Goal: Task Accomplishment & Management: Manage account settings

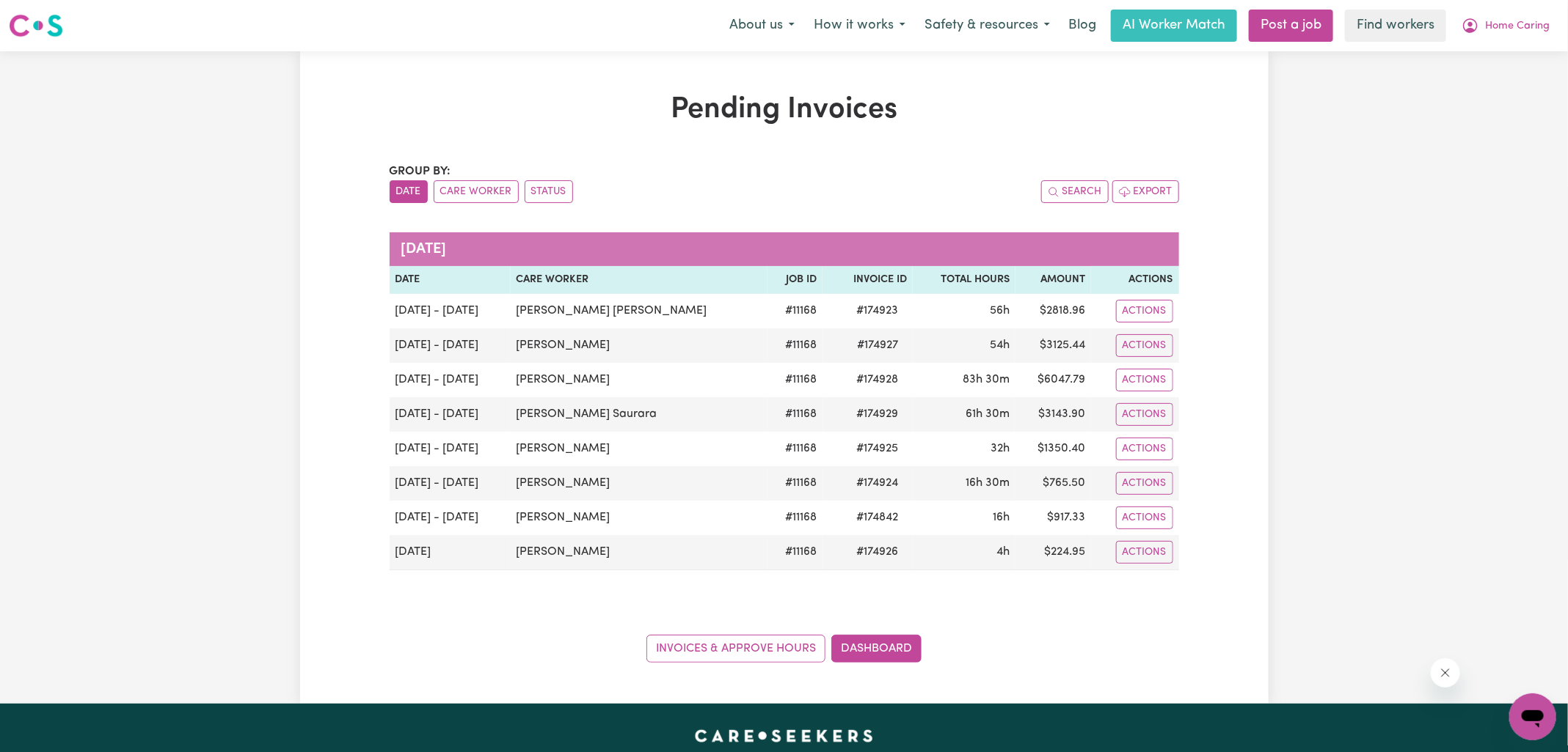
click at [1082, 115] on h1 "Pending Invoices" at bounding box center [784, 110] width 790 height 35
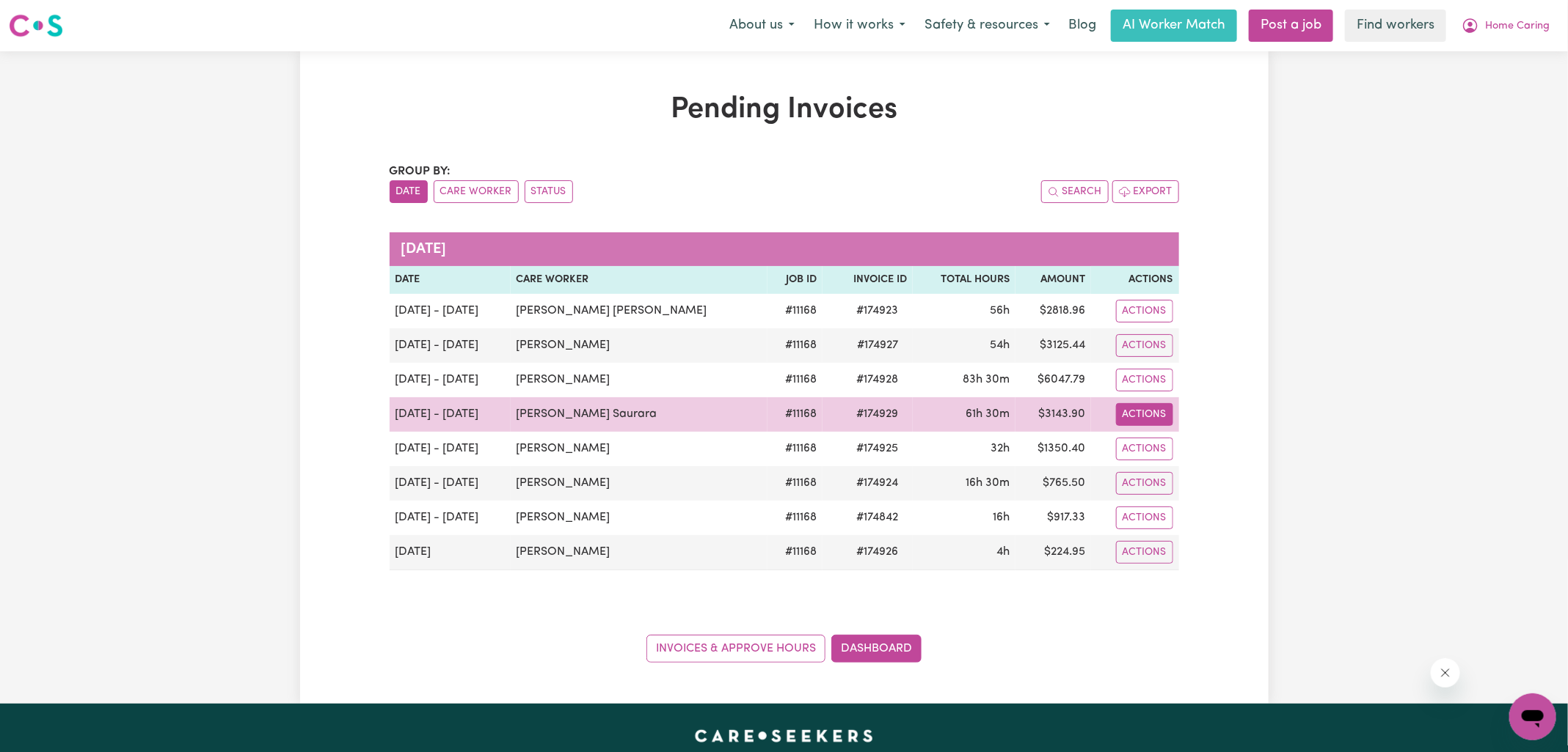
click at [1142, 415] on button "Actions" at bounding box center [1145, 415] width 57 height 23
click at [1143, 446] on link "Download Invoice" at bounding box center [1198, 448] width 134 height 29
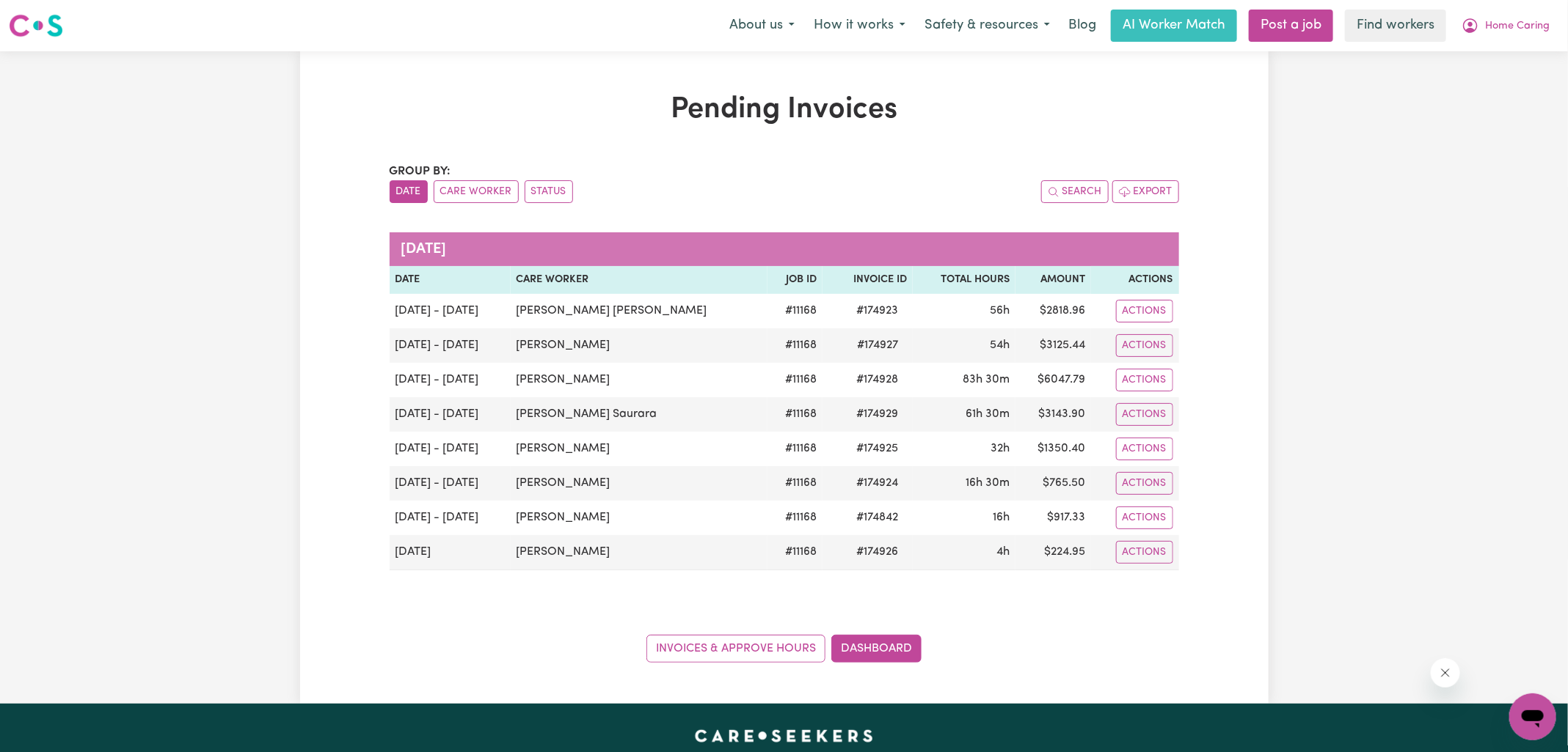
click at [761, 163] on div "Group by: Date Care Worker Status" at bounding box center [587, 183] width 395 height 40
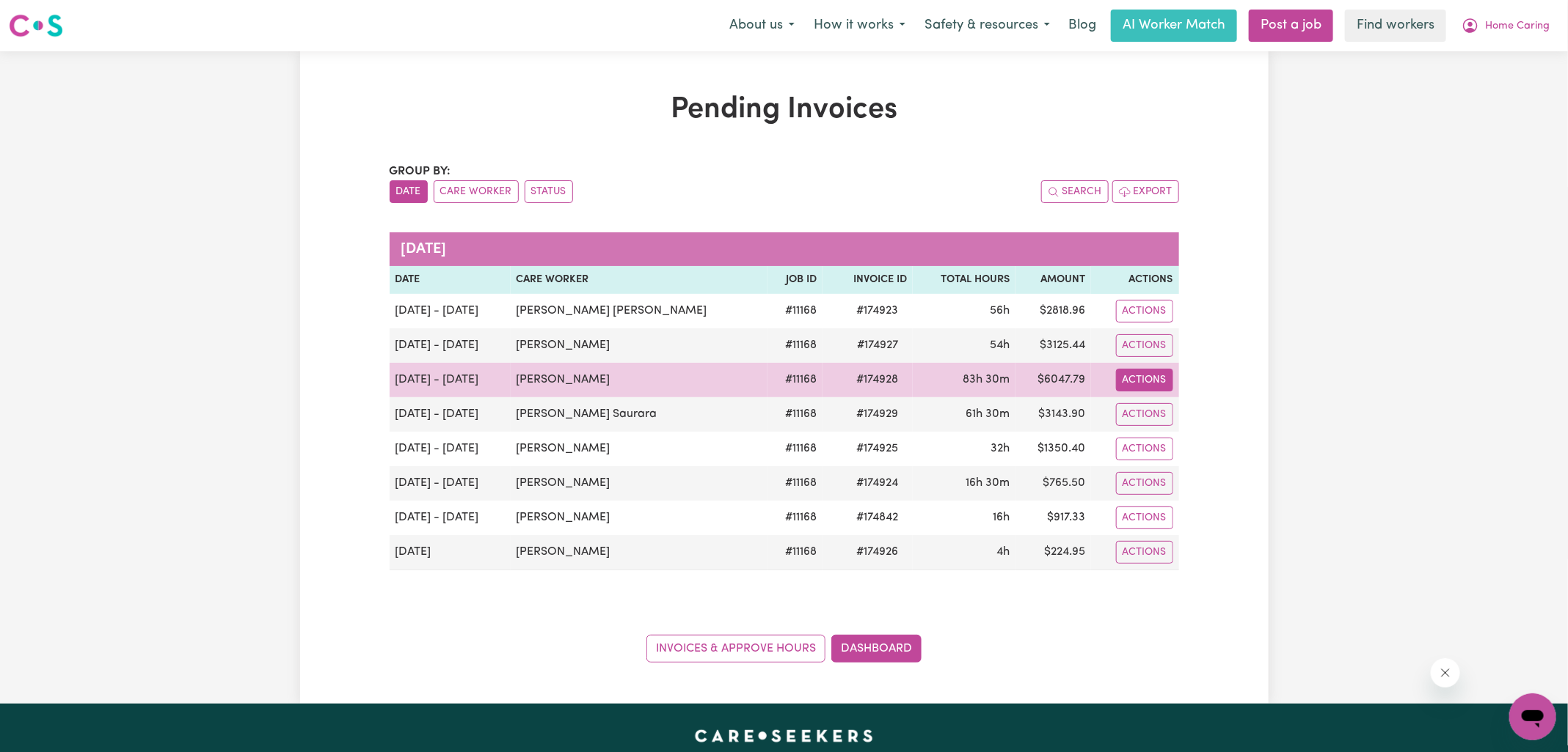
click at [1143, 380] on button "Actions" at bounding box center [1145, 380] width 57 height 23
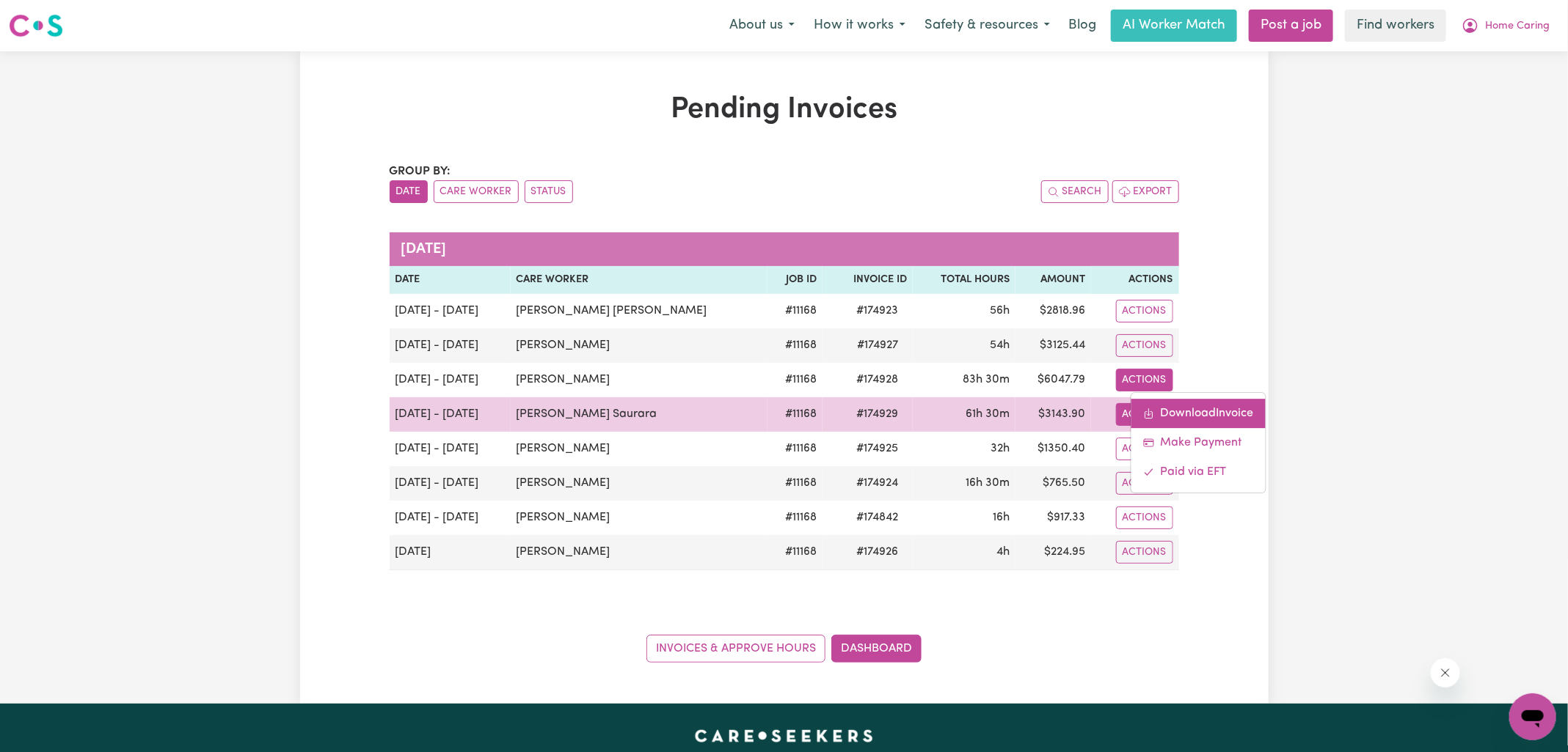
click at [1144, 415] on link "Download Invoice" at bounding box center [1198, 413] width 134 height 29
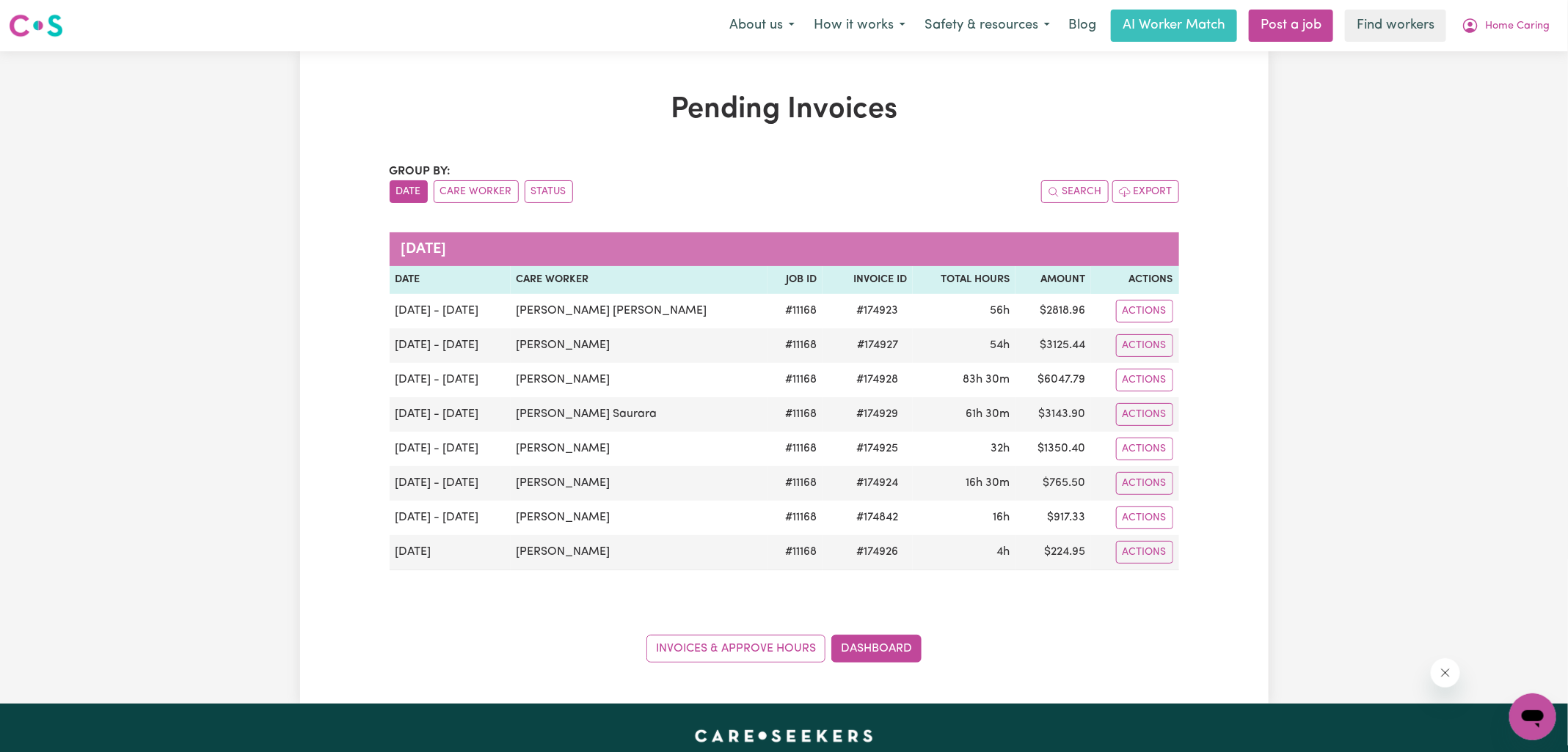
click at [836, 163] on div "Group by: Date Care Worker Status Search Export" at bounding box center [784, 183] width 790 height 40
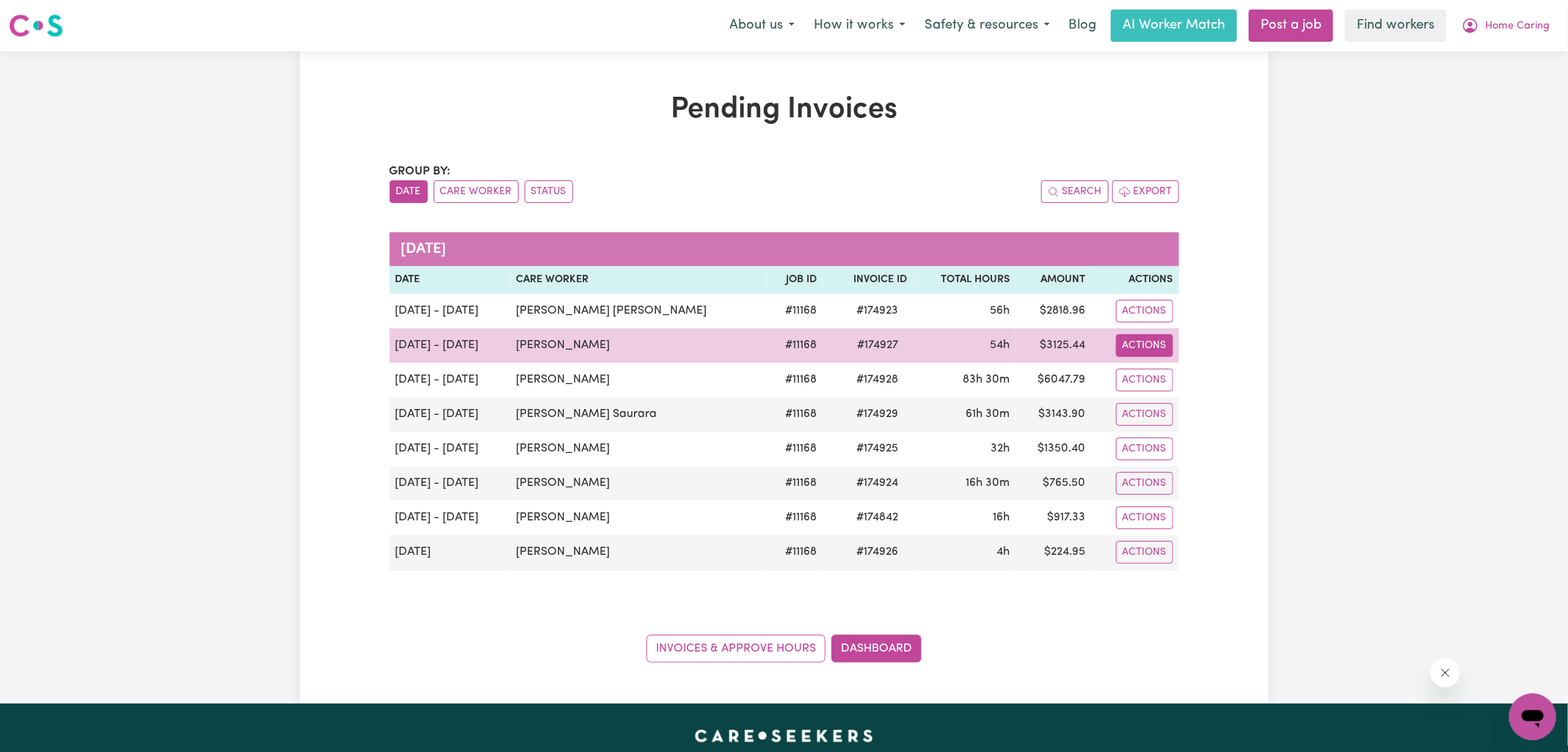
click at [1133, 346] on button "Actions" at bounding box center [1145, 346] width 57 height 23
click at [1146, 379] on icon "Download invoice #174927" at bounding box center [1148, 379] width 4 height 7
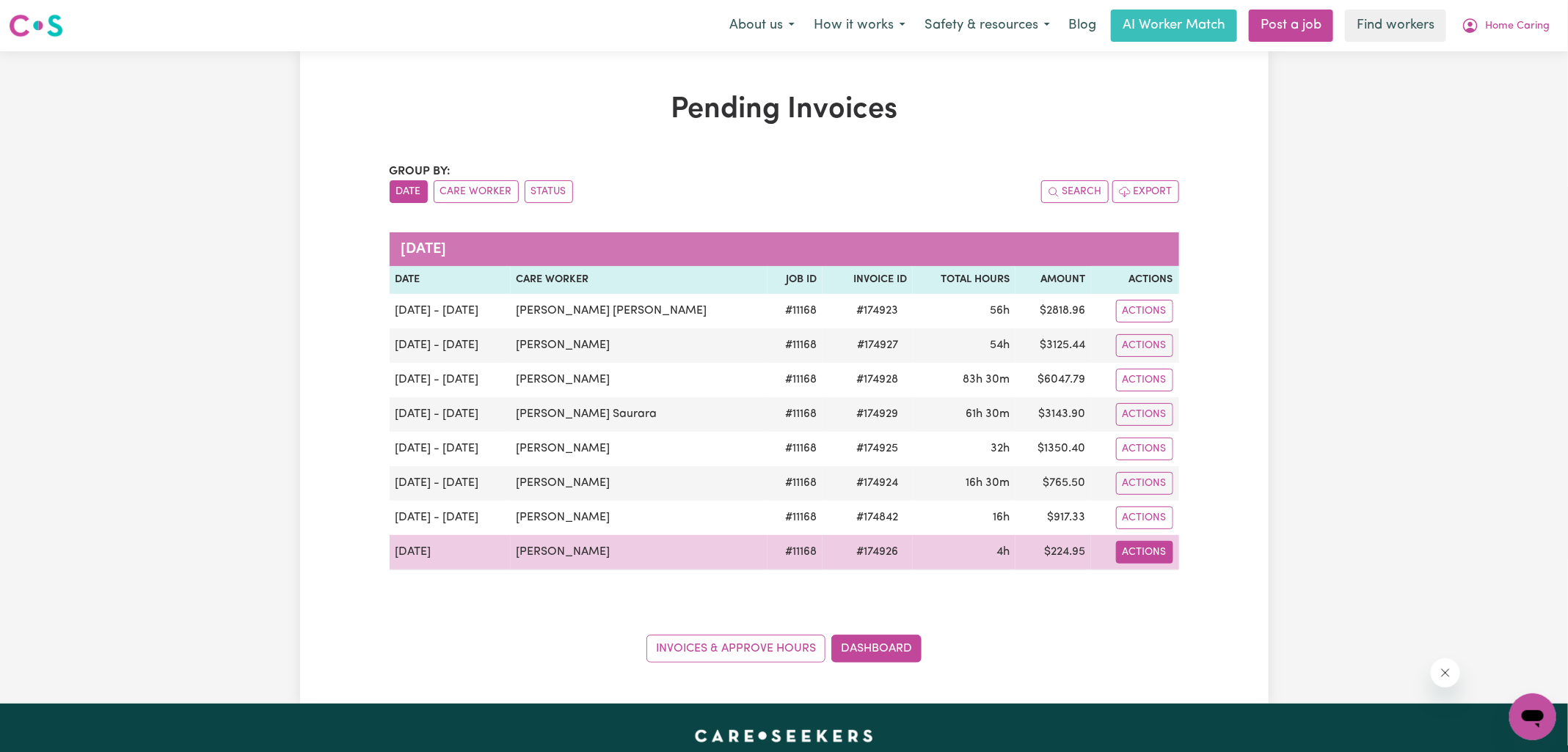
click at [1135, 543] on button "Actions" at bounding box center [1145, 552] width 57 height 23
click at [1146, 584] on icon "Download invoice #174926" at bounding box center [1149, 587] width 7 height 6
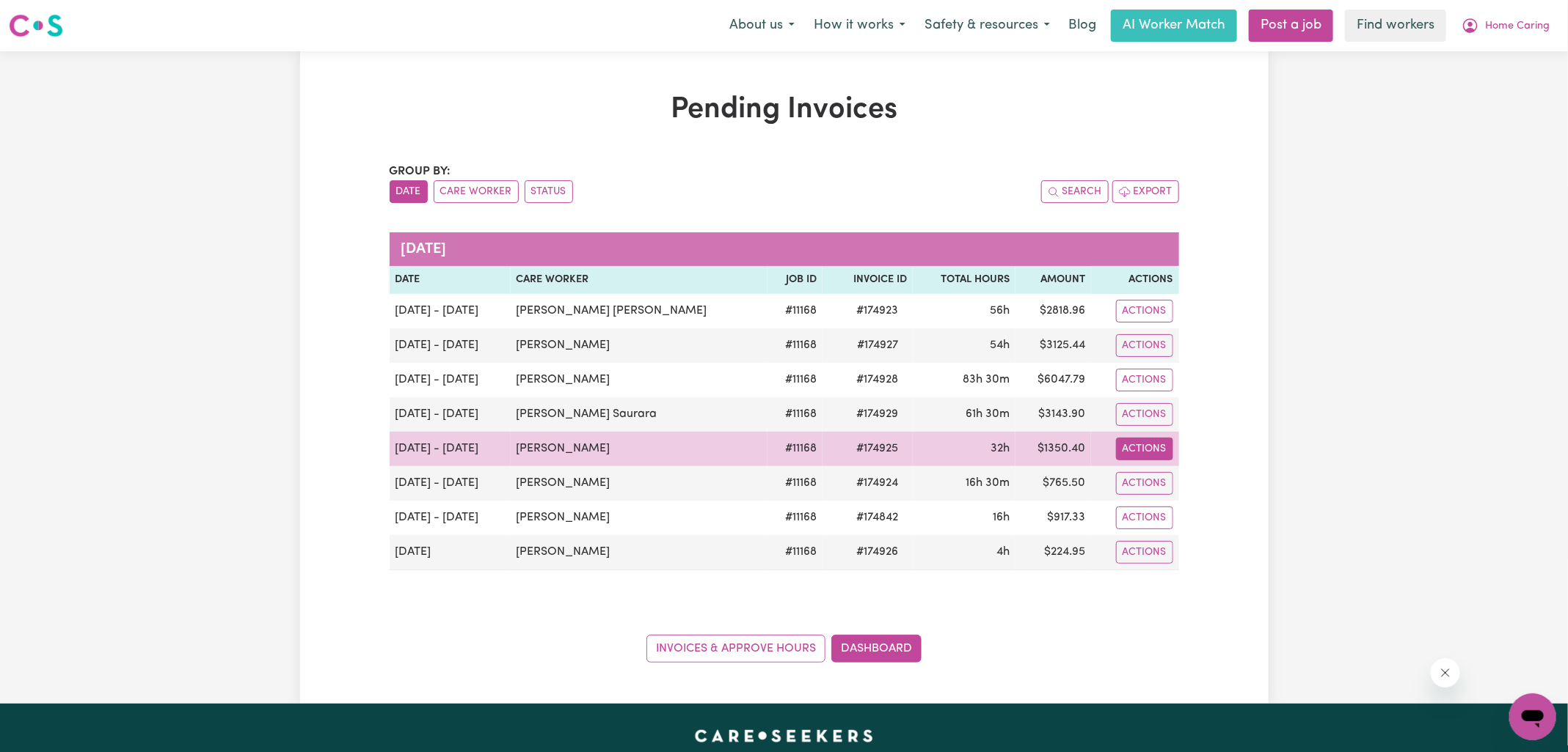
click at [1148, 445] on button "Actions" at bounding box center [1145, 450] width 57 height 23
click at [1143, 481] on icon "Download invoice #174925" at bounding box center [1148, 482] width 12 height 12
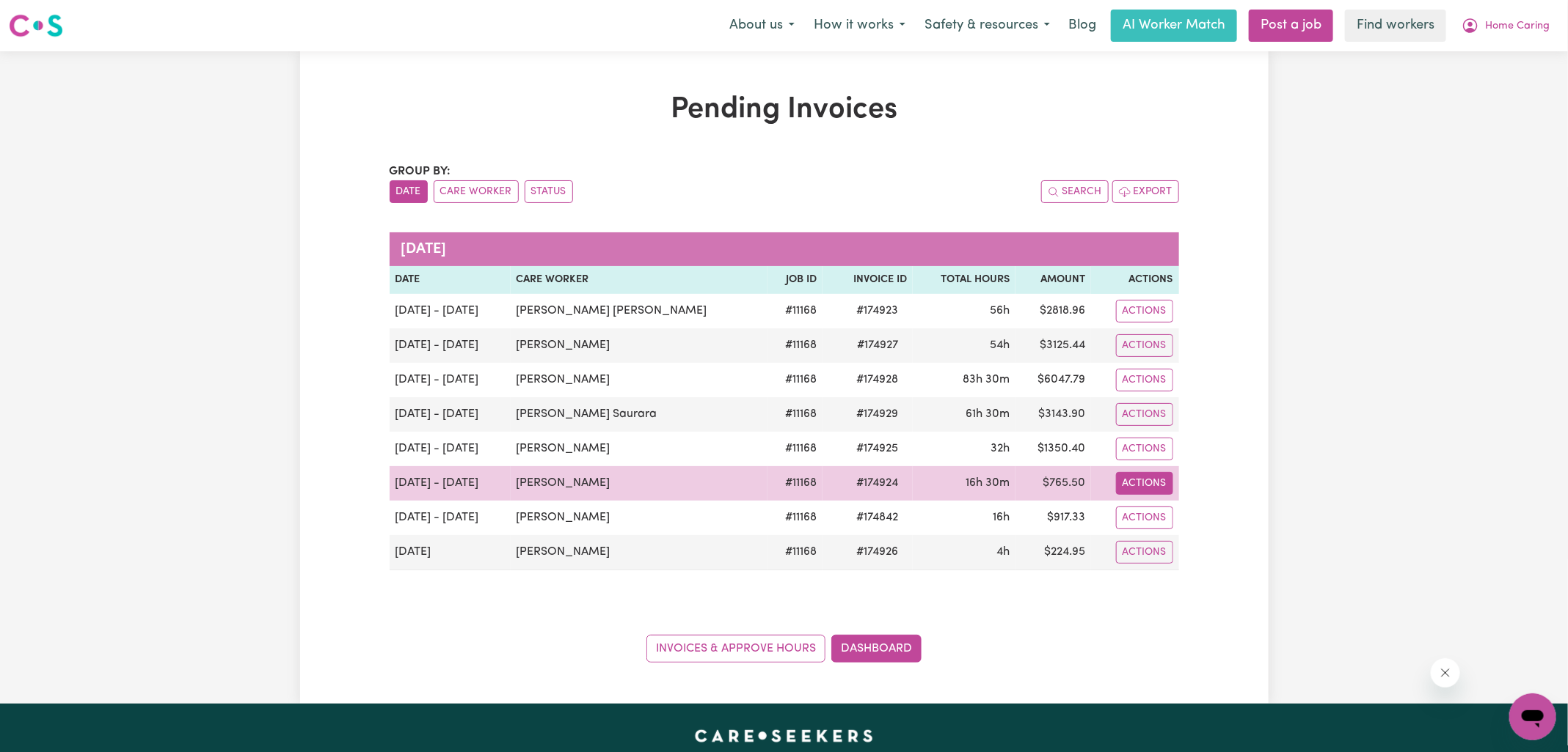
click at [1131, 473] on button "Actions" at bounding box center [1145, 484] width 57 height 23
click at [1143, 514] on icon "Download invoice #174924" at bounding box center [1148, 516] width 12 height 12
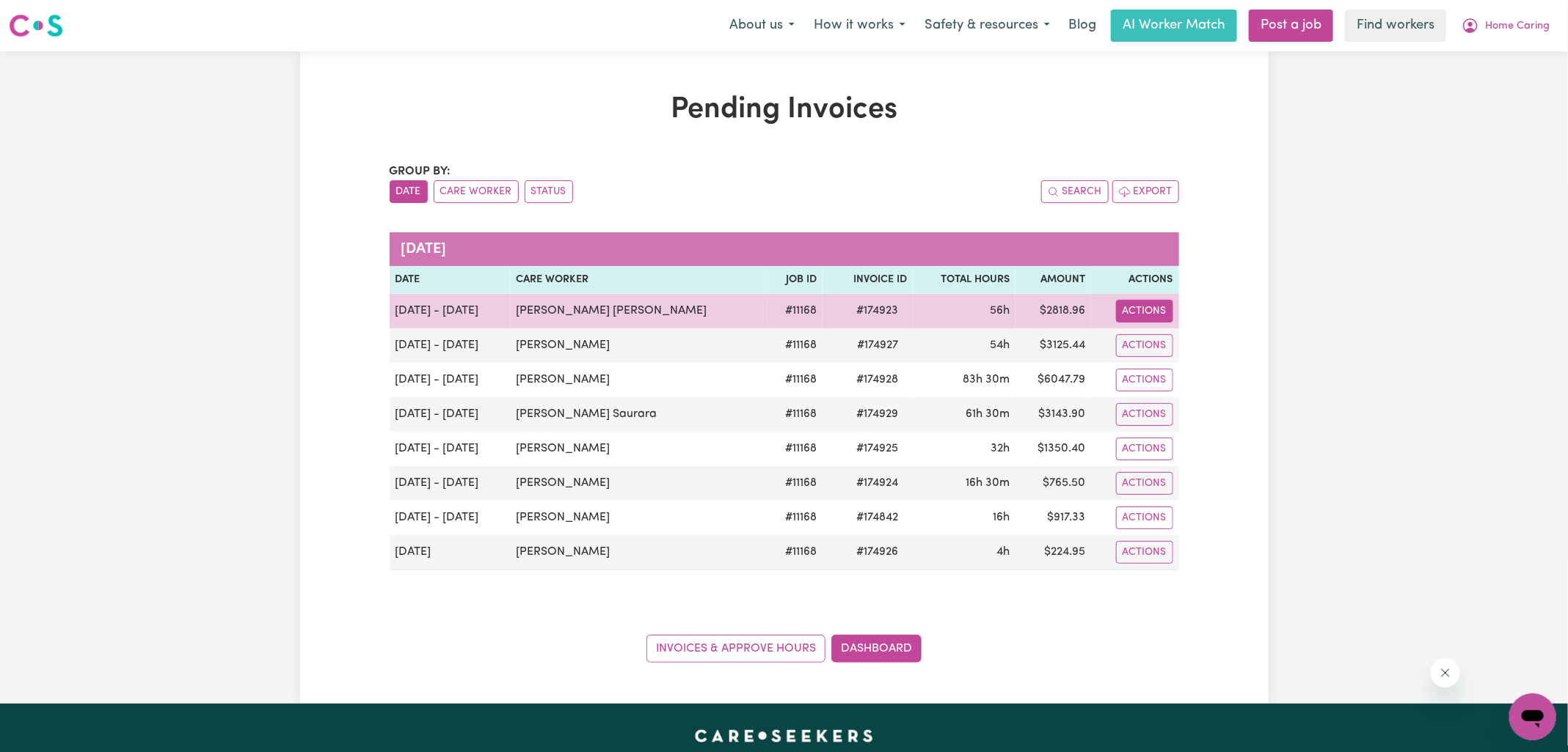
click at [1131, 302] on button "Actions" at bounding box center [1145, 311] width 57 height 23
click at [1143, 345] on span "Download invoice #174923" at bounding box center [1148, 344] width 12 height 12
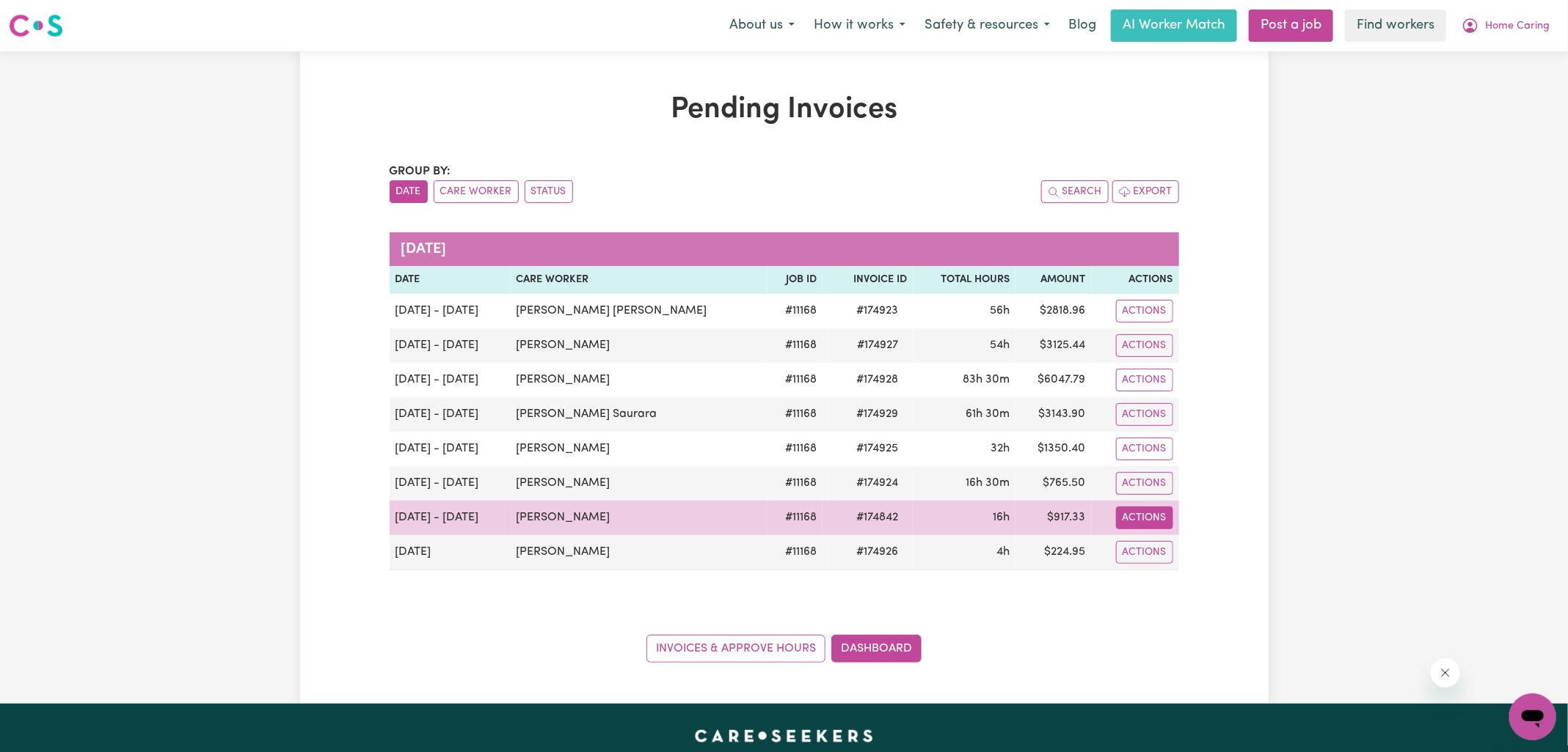
click at [1129, 523] on button "Actions" at bounding box center [1145, 518] width 57 height 23
click at [1143, 547] on icon "Download invoice #174842" at bounding box center [1148, 551] width 12 height 12
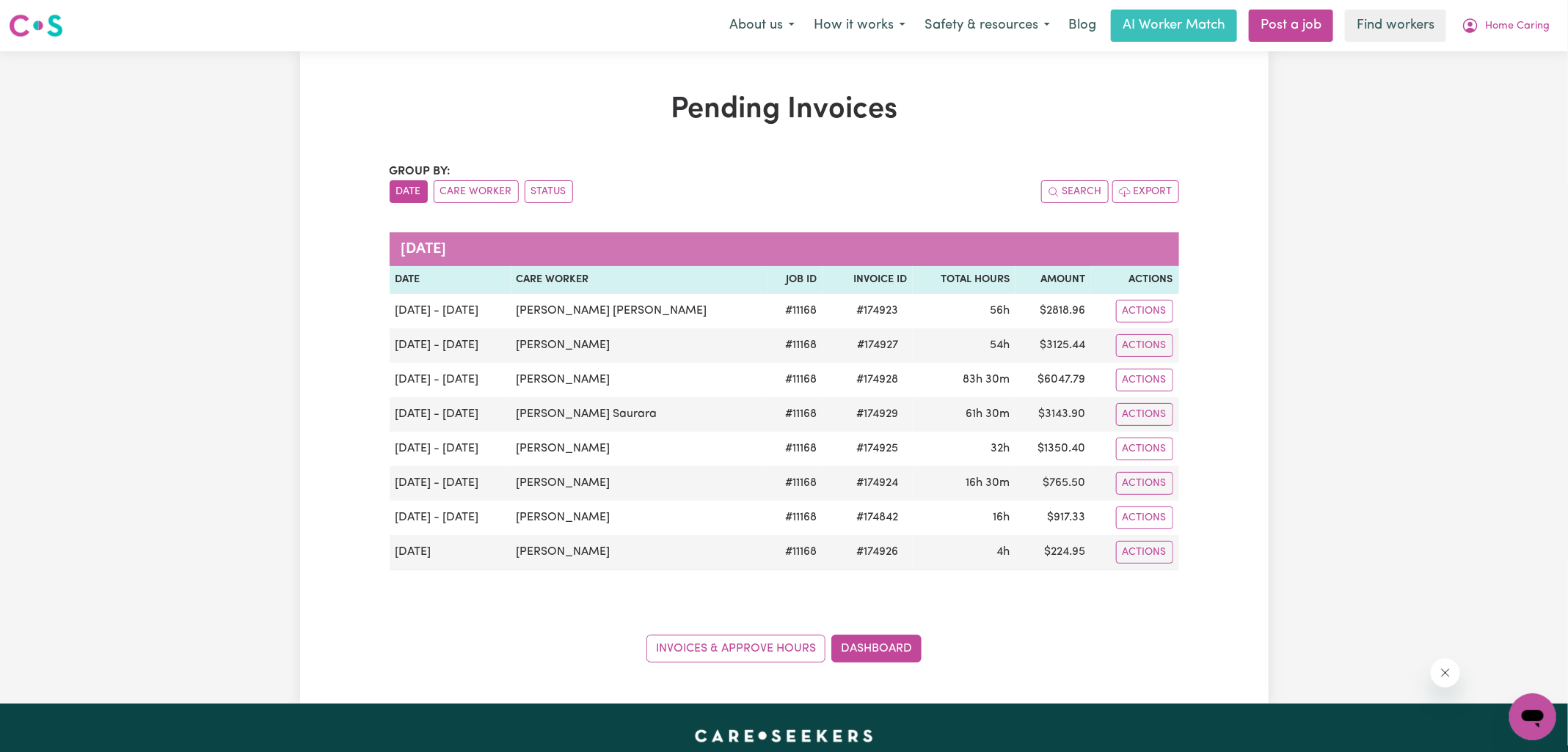
click at [876, 629] on div "Invoices & Approve Hours Dashboard" at bounding box center [784, 639] width 790 height 45
click at [913, 641] on link "Dashboard" at bounding box center [877, 648] width 91 height 27
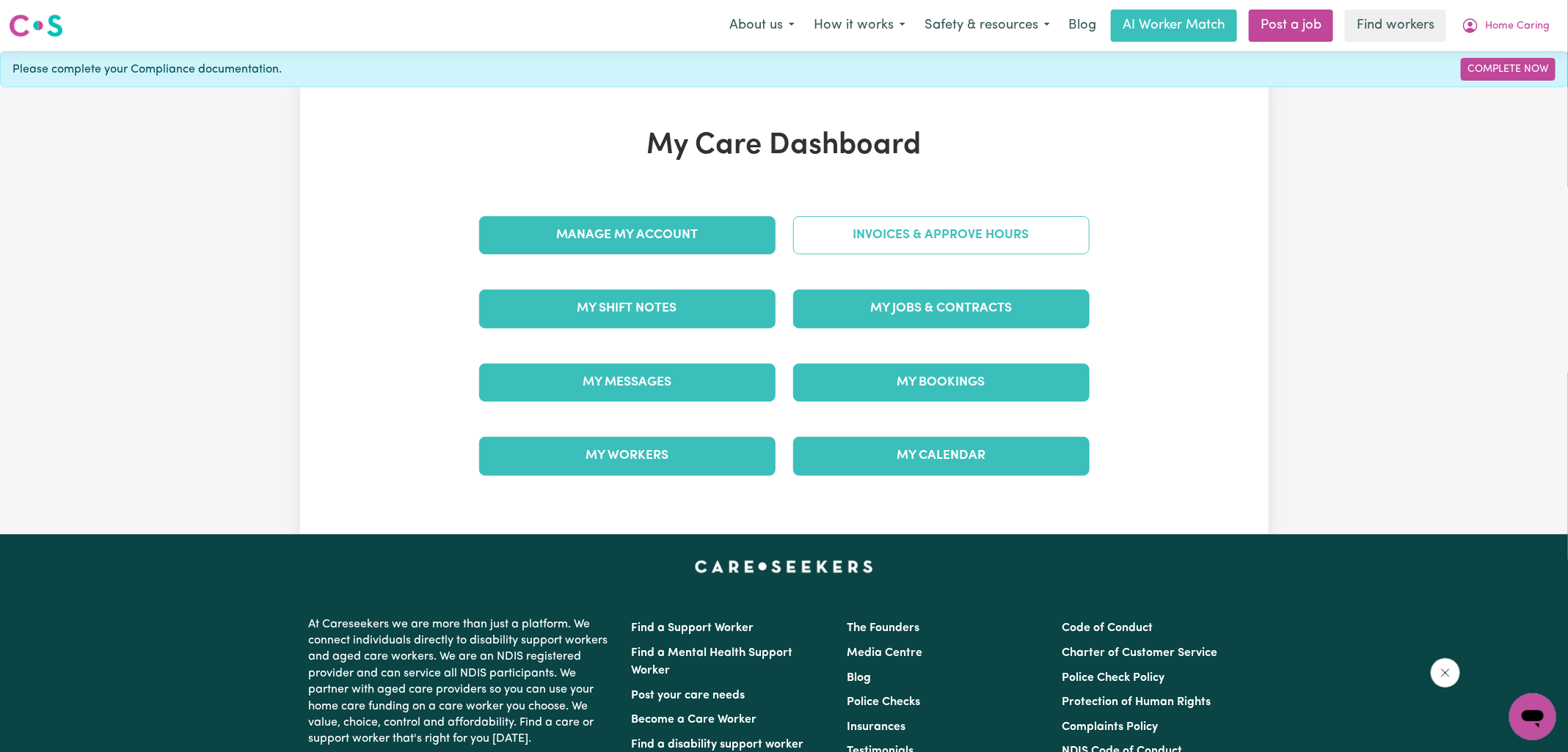
click at [870, 231] on link "Invoices & Approve Hours" at bounding box center [942, 235] width 296 height 38
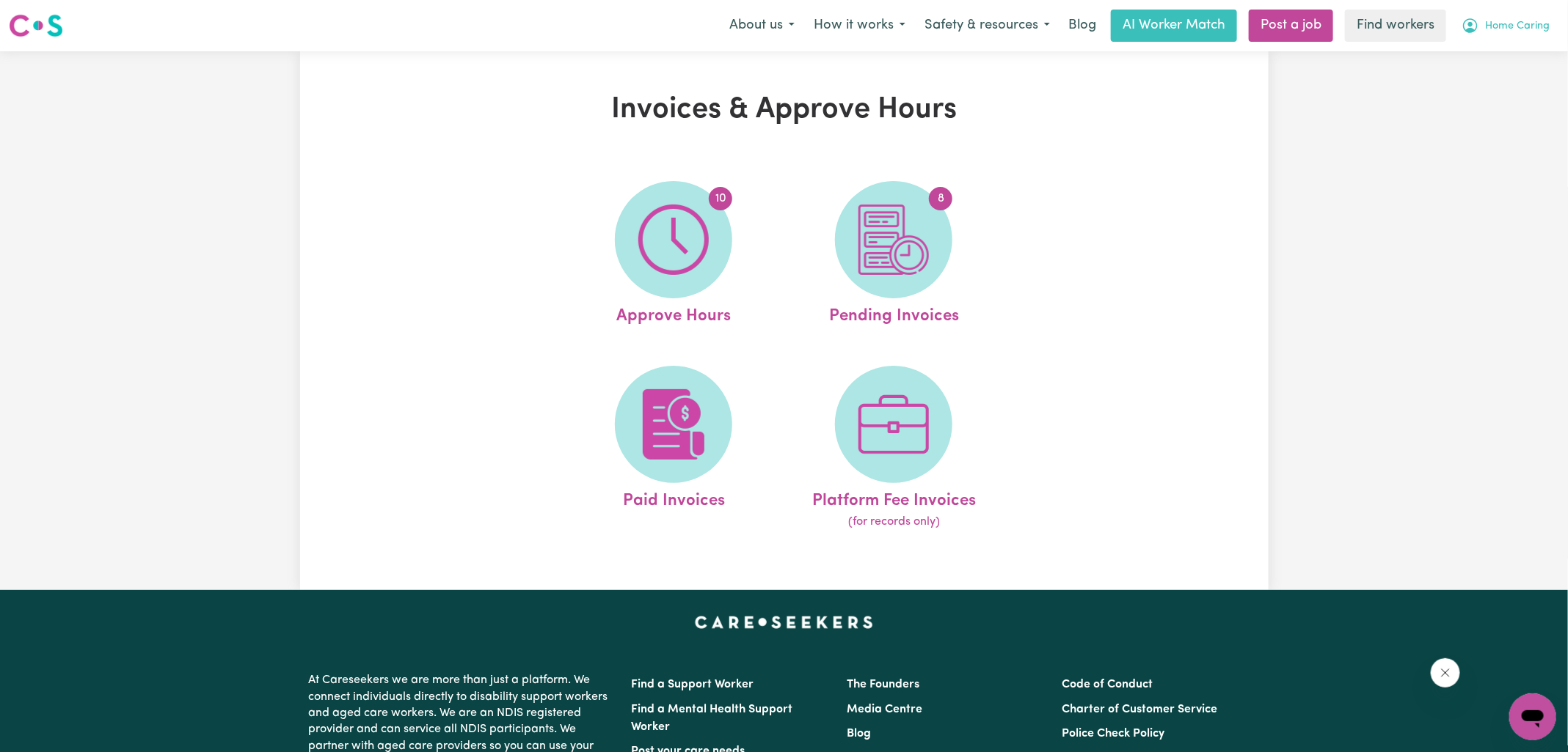
click at [1472, 27] on icon "My Account" at bounding box center [1470, 26] width 18 height 18
click at [1462, 80] on link "Logout" at bounding box center [1501, 83] width 116 height 27
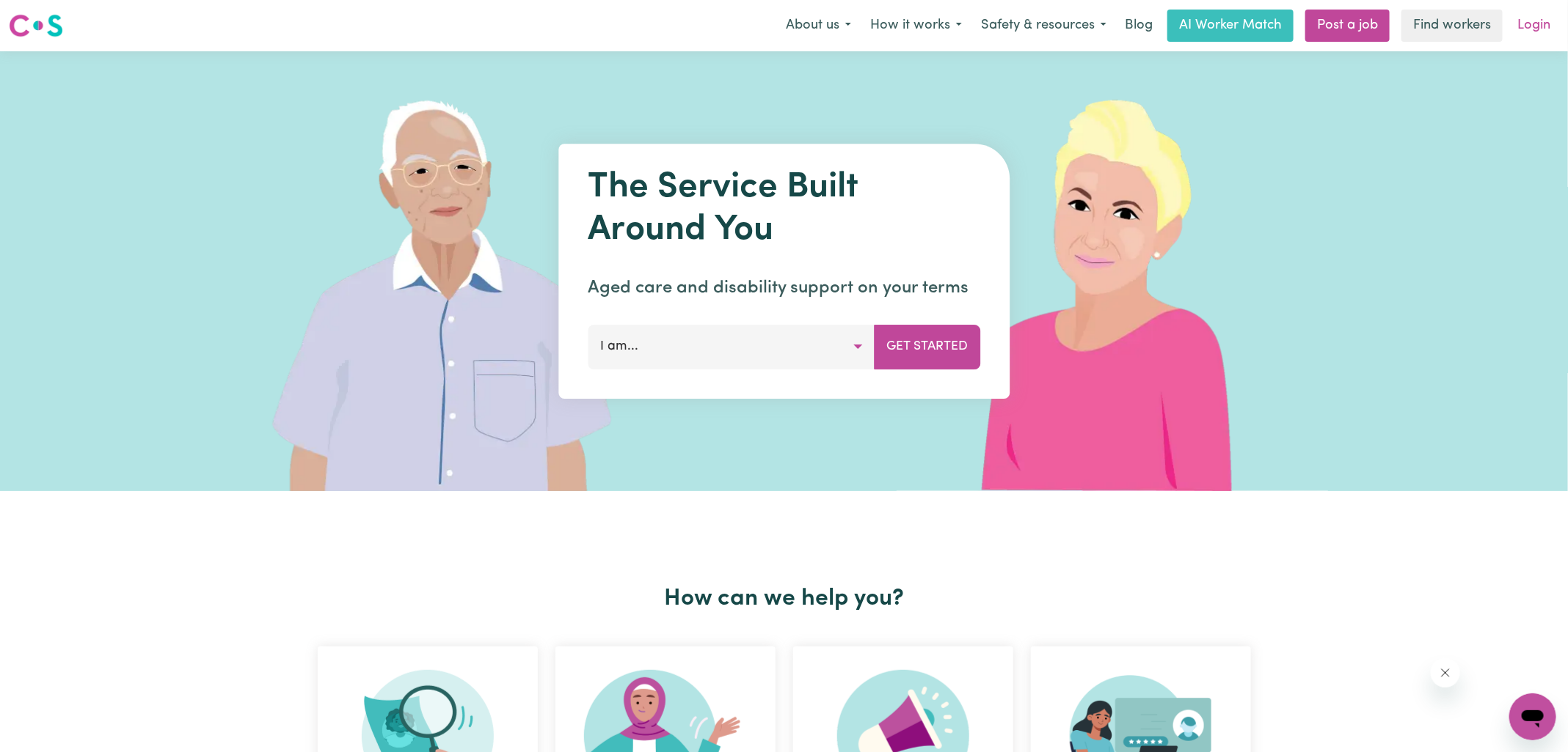
click at [1528, 30] on link "Login" at bounding box center [1533, 26] width 51 height 32
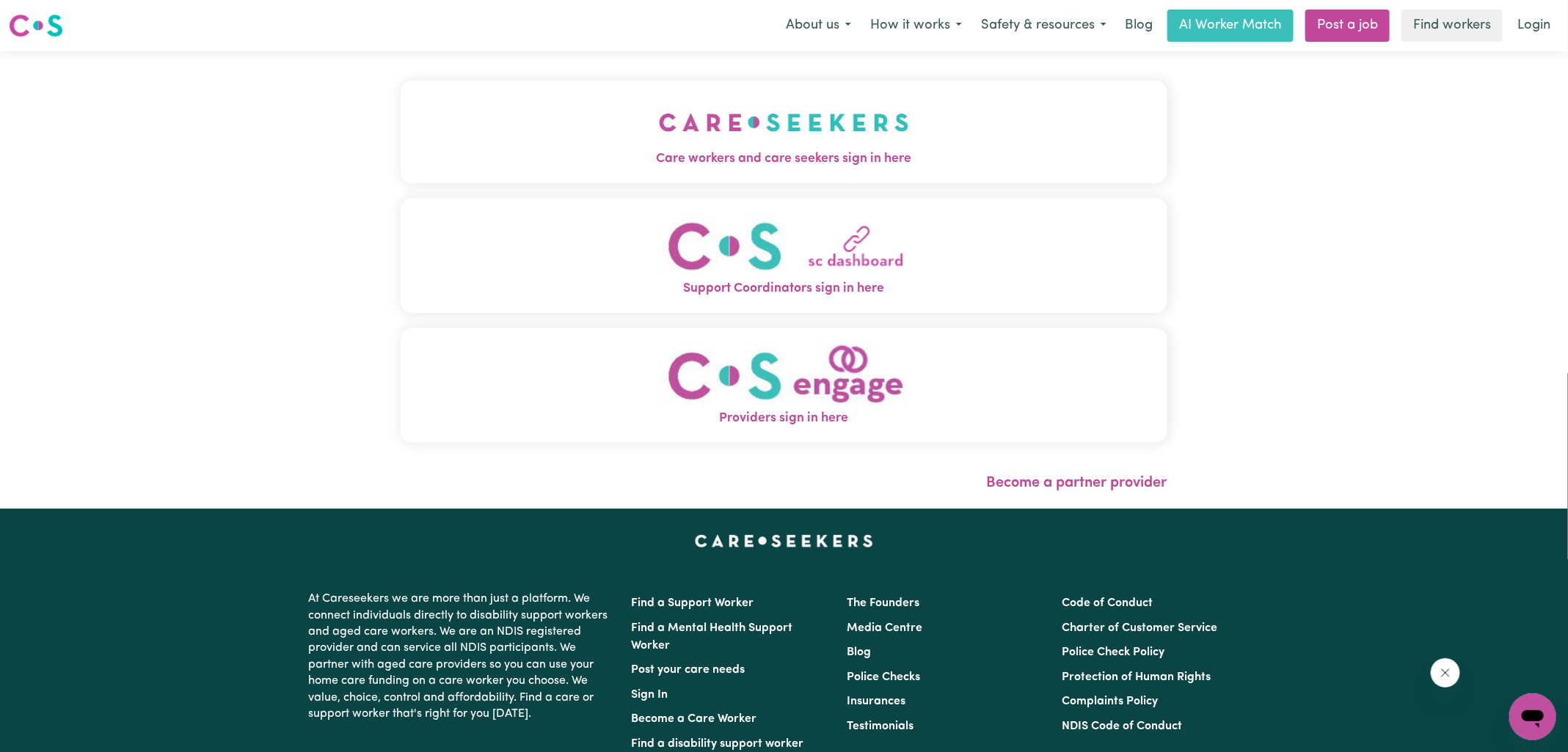
click at [875, 159] on span "Care workers and care seekers sign in here" at bounding box center [784, 159] width 767 height 19
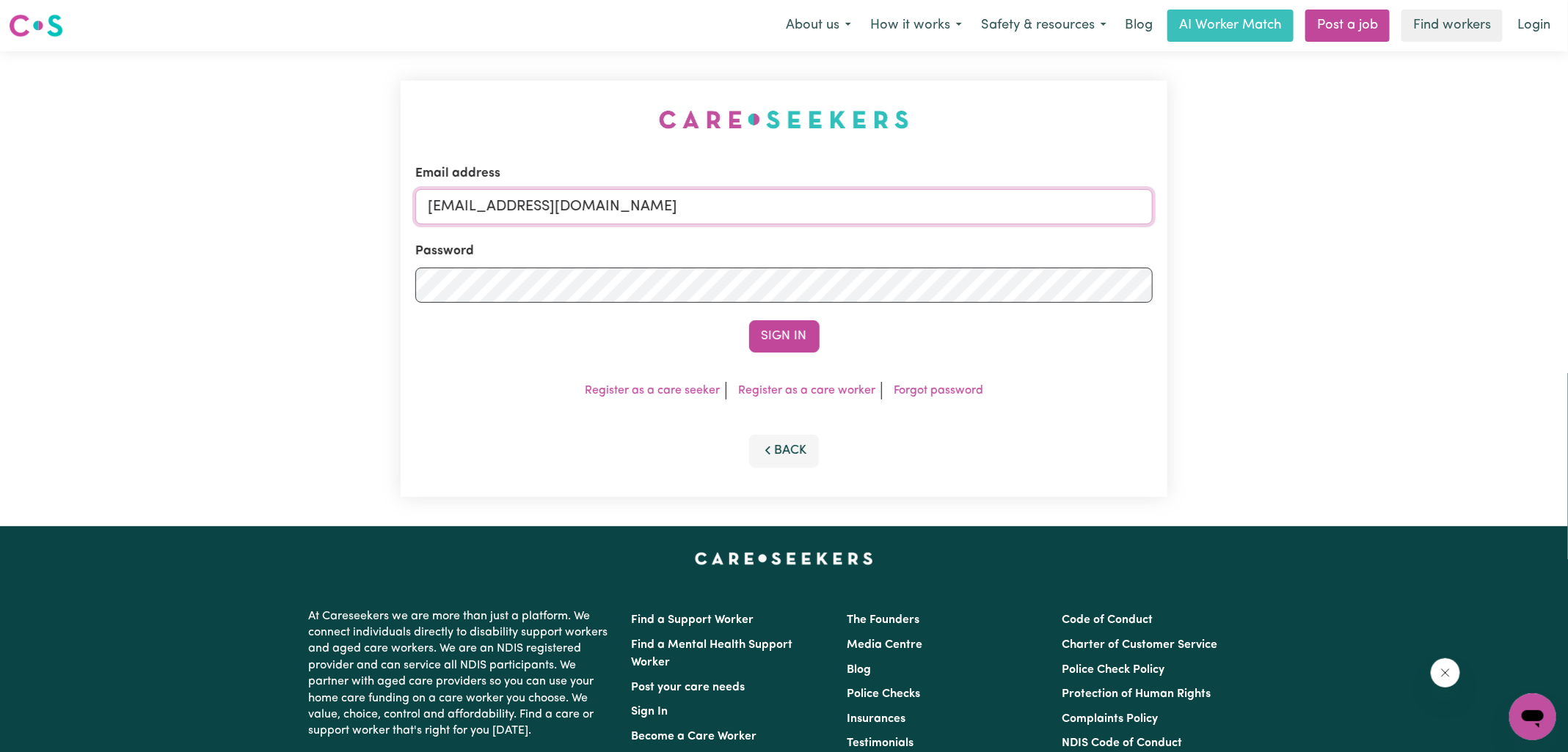
click at [756, 200] on input "[EMAIL_ADDRESS][DOMAIN_NAME]" at bounding box center [784, 207] width 737 height 35
type input "[PERSON_NAME][EMAIL_ADDRESS][DOMAIN_NAME]"
click at [749, 320] on button "Sign In" at bounding box center [784, 336] width 70 height 32
